Goal: Task Accomplishment & Management: Manage account settings

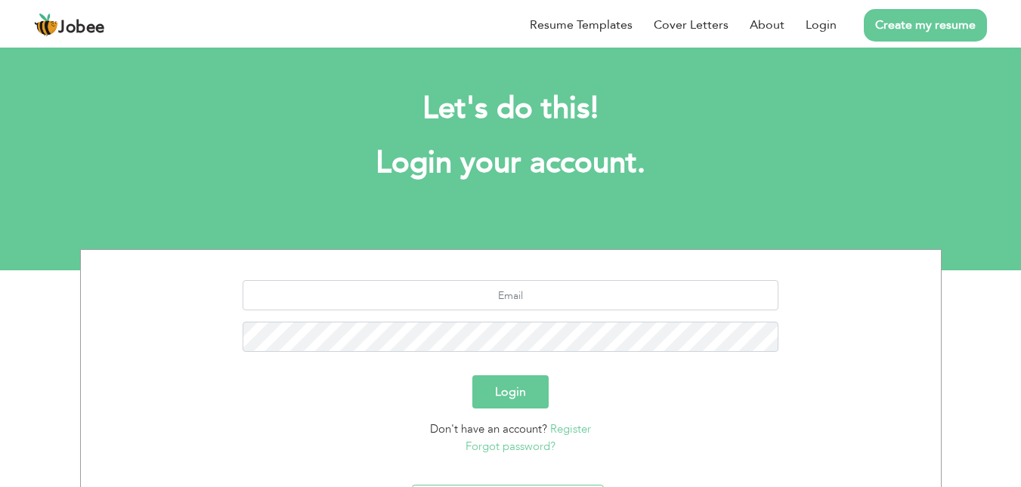
click at [507, 392] on button "Login" at bounding box center [510, 391] width 76 height 33
click at [505, 303] on input "text" at bounding box center [511, 295] width 536 height 30
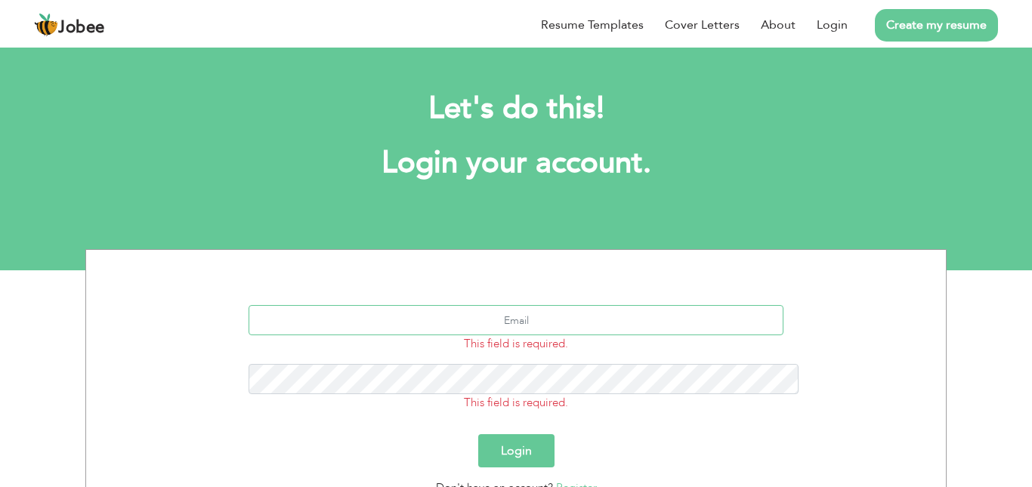
click at [491, 305] on input "text" at bounding box center [517, 320] width 536 height 30
type input "waleedhassan3722@gmail.com"
click at [515, 434] on button "Login" at bounding box center [516, 450] width 76 height 33
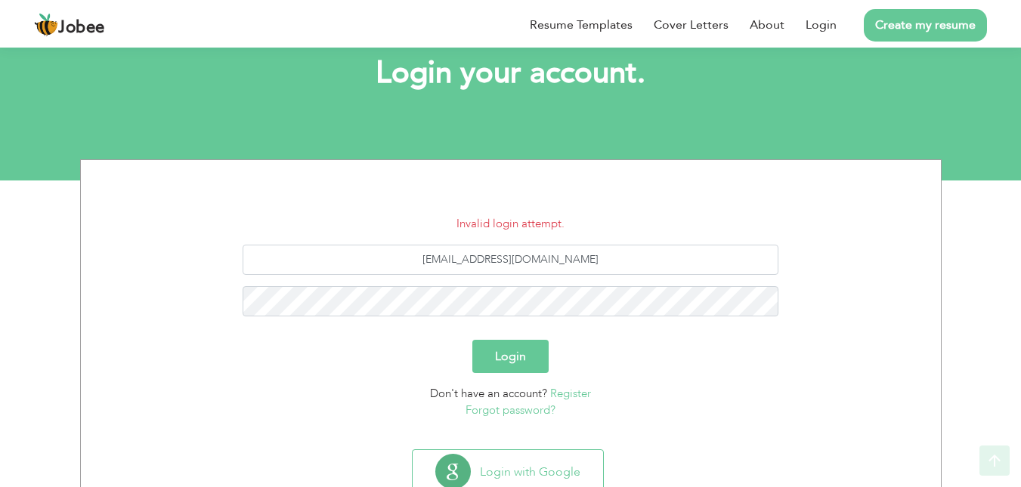
scroll to position [141, 0]
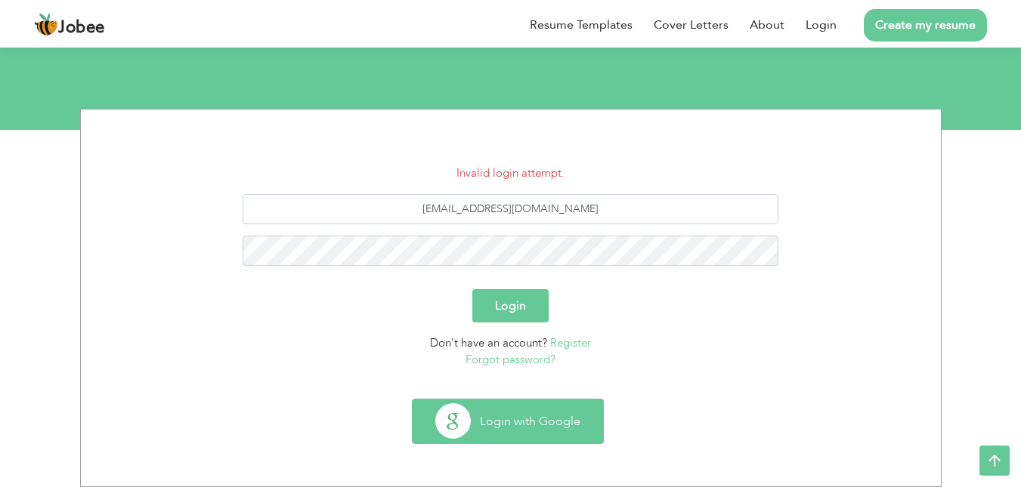
click at [563, 423] on button "Login with Google" at bounding box center [507, 422] width 190 height 44
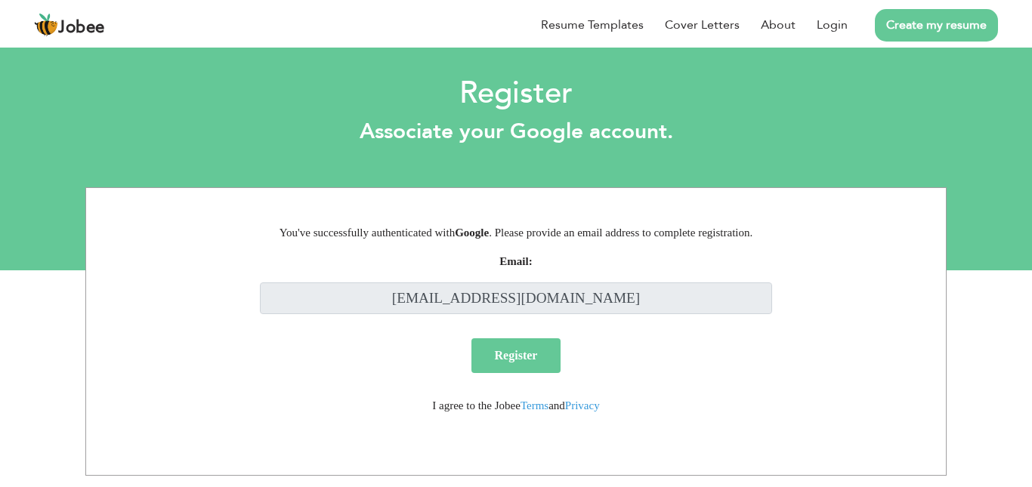
click at [529, 363] on input "Register" at bounding box center [516, 355] width 90 height 35
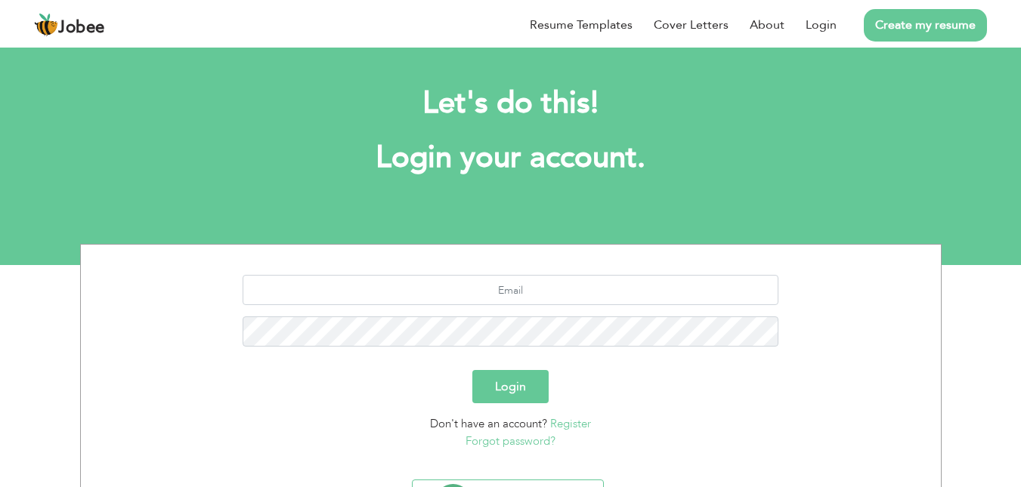
scroll to position [86, 0]
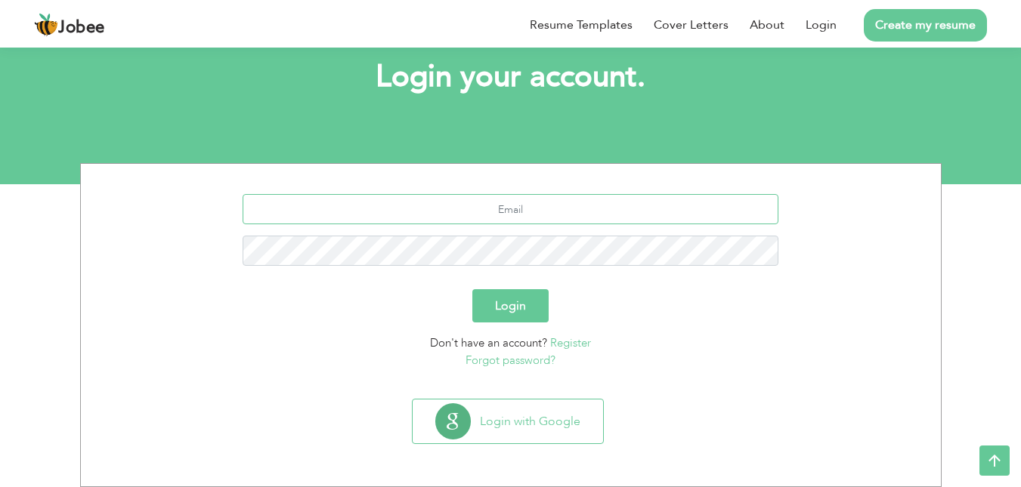
click at [502, 212] on input "text" at bounding box center [511, 209] width 536 height 30
type input "[EMAIL_ADDRESS][DOMAIN_NAME]"
click at [472, 289] on button "Login" at bounding box center [510, 305] width 76 height 33
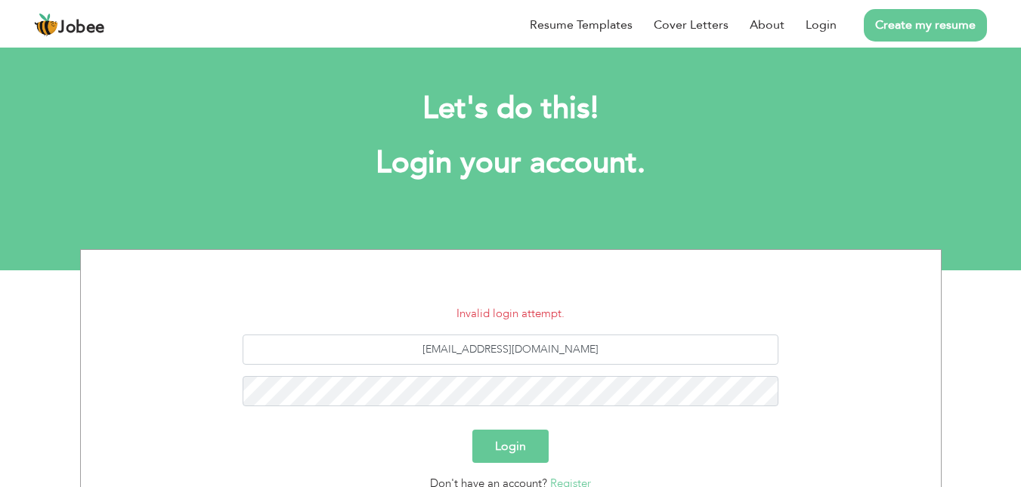
click at [502, 447] on button "Login" at bounding box center [510, 446] width 76 height 33
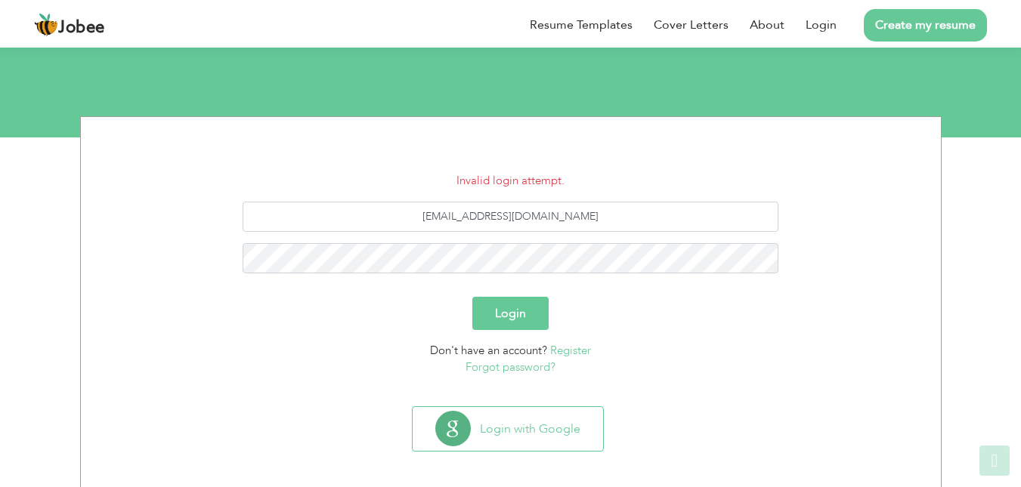
scroll to position [141, 0]
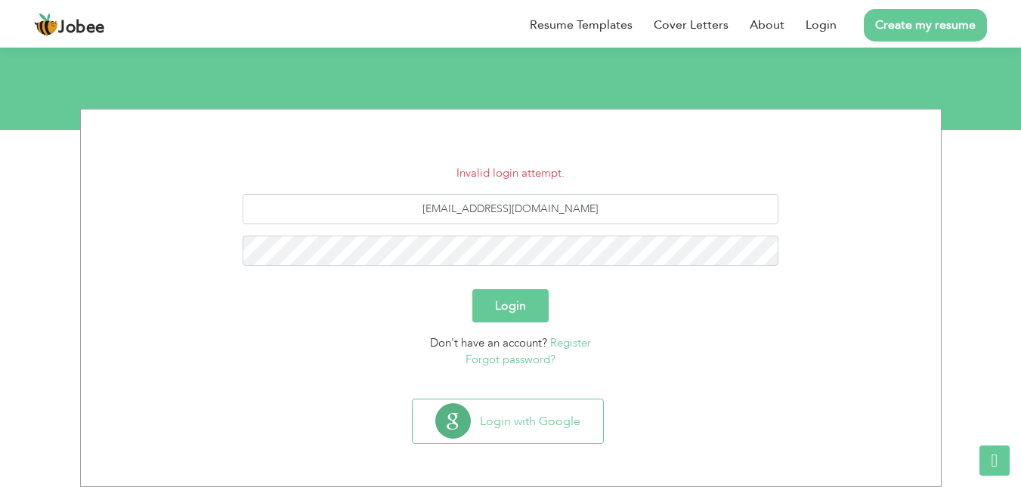
click at [534, 362] on link "Forgot password?" at bounding box center [510, 359] width 90 height 15
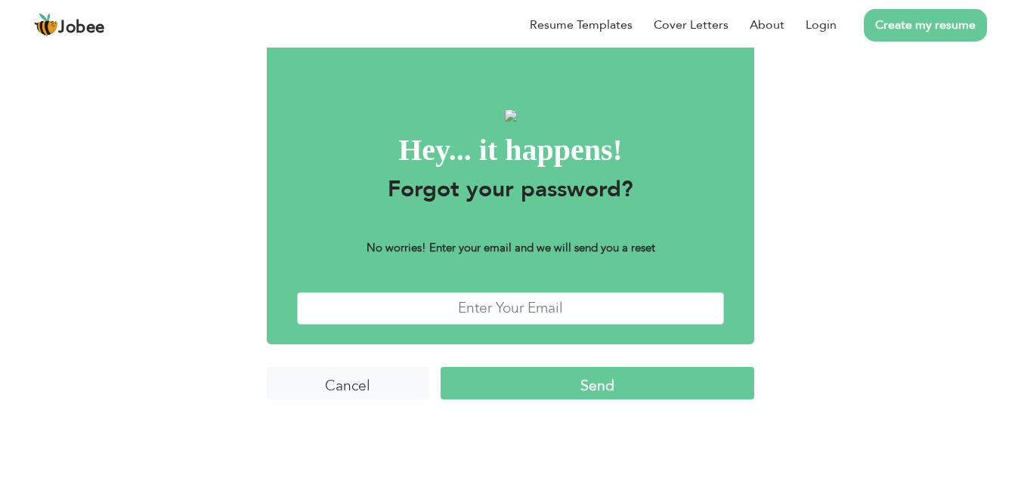
scroll to position [57, 0]
click at [530, 325] on input "text" at bounding box center [511, 308] width 428 height 32
type input "waleedhassan3722@gmail.com"
click at [594, 400] on input "Send" at bounding box center [597, 383] width 314 height 32
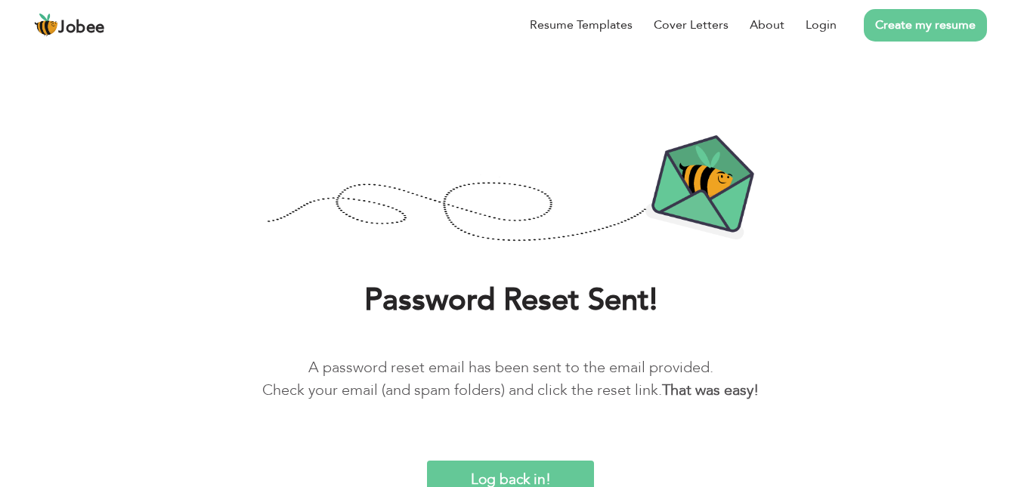
scroll to position [26, 0]
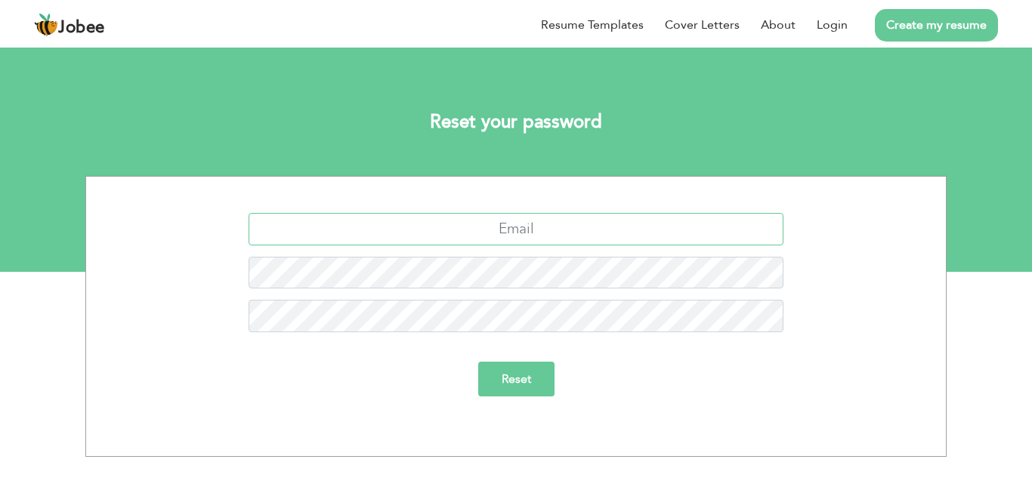
click at [491, 240] on input "text" at bounding box center [517, 229] width 536 height 32
type input "waleedhassan3722@gmail.com"
click at [513, 376] on input "Reset" at bounding box center [516, 379] width 76 height 35
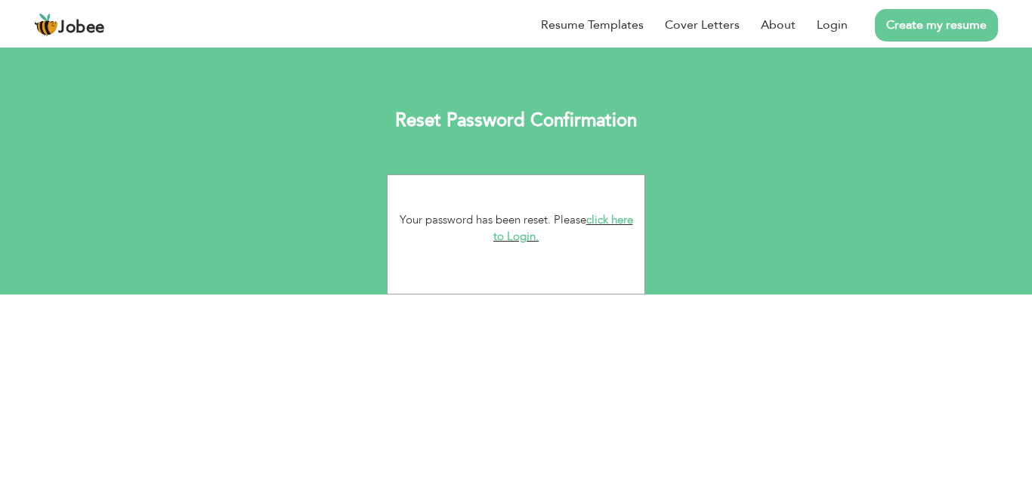
click at [509, 239] on link "click here to Login." at bounding box center [563, 228] width 140 height 32
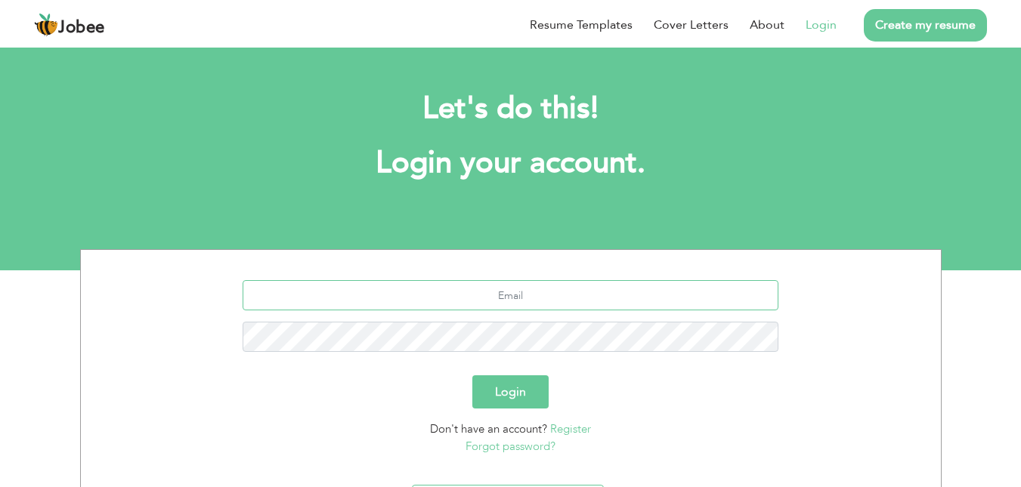
click at [512, 292] on input "text" at bounding box center [511, 295] width 536 height 30
type input "[EMAIL_ADDRESS][DOMAIN_NAME]"
click at [472, 375] on button "Login" at bounding box center [510, 391] width 76 height 33
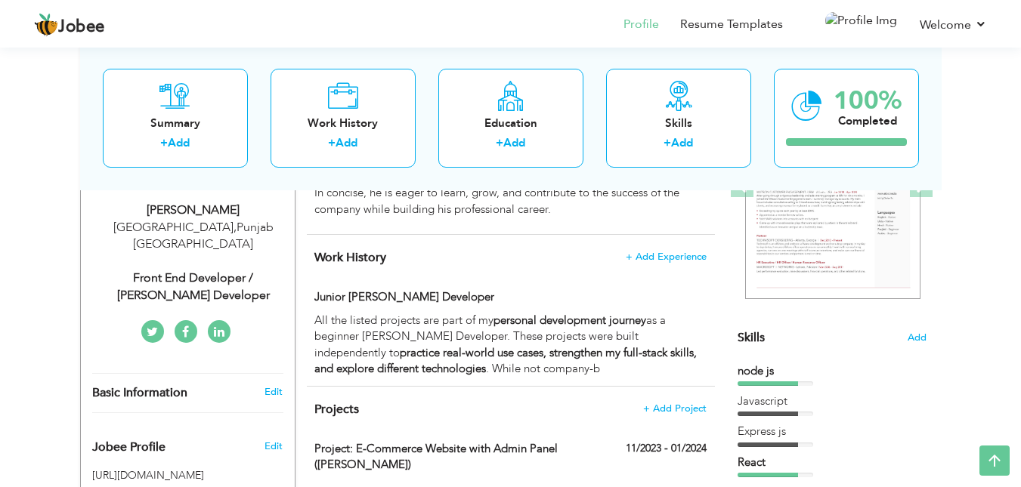
scroll to position [126, 0]
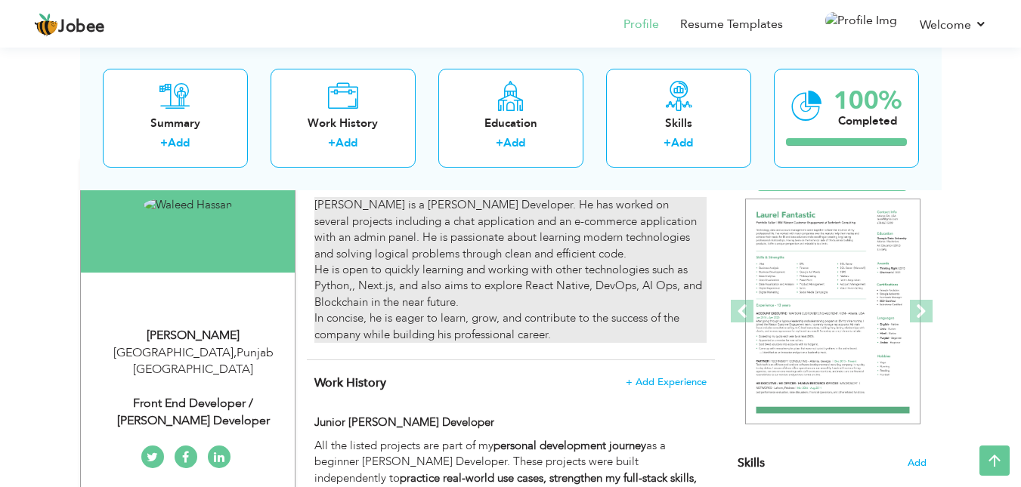
click at [371, 292] on div "[PERSON_NAME] is a [PERSON_NAME] Developer. He has worked on several projects i…" at bounding box center [509, 270] width 391 height 146
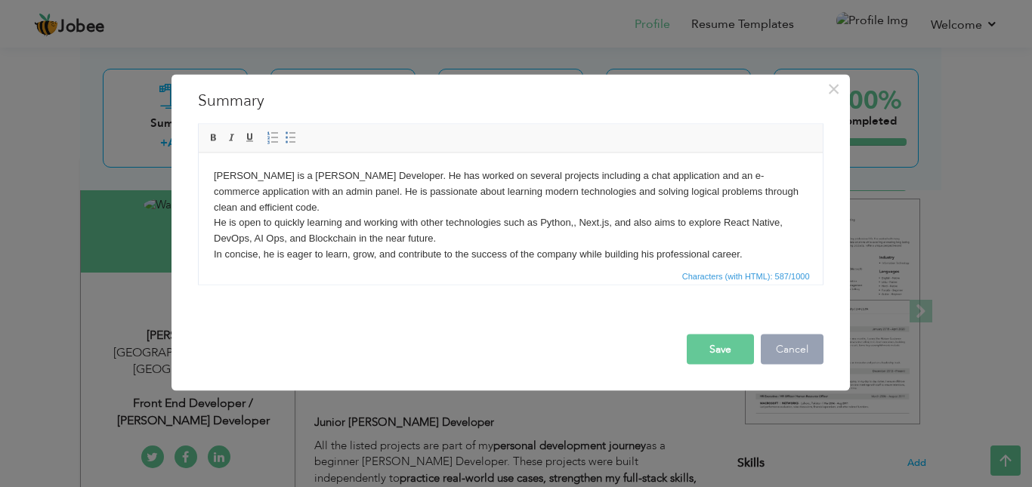
click at [781, 351] on button "Cancel" at bounding box center [792, 349] width 63 height 30
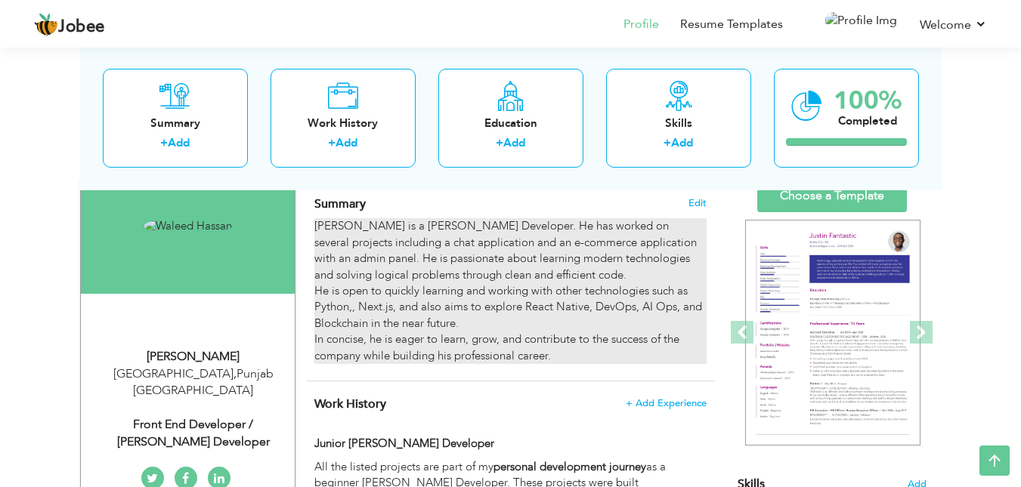
scroll to position [0, 0]
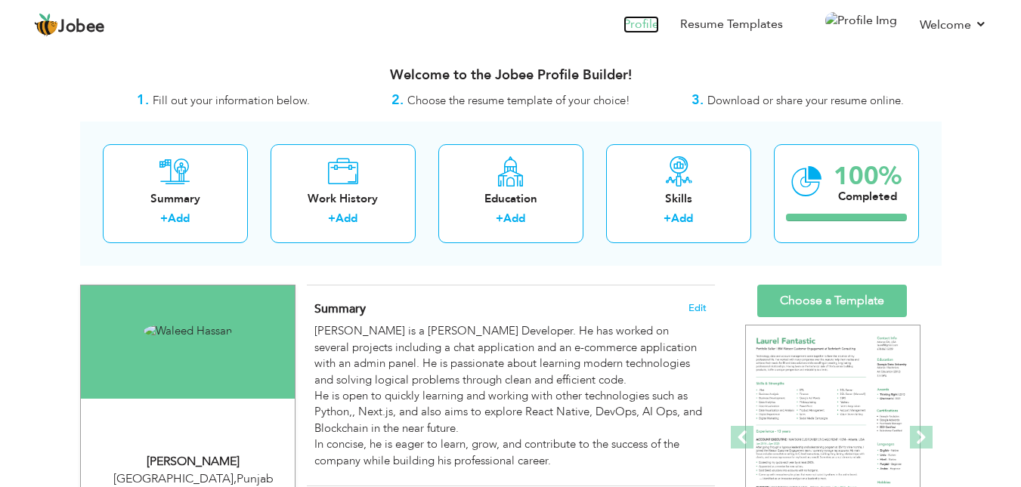
click at [659, 21] on link "Profile" at bounding box center [641, 24] width 36 height 17
